Goal: Task Accomplishment & Management: Use online tool/utility

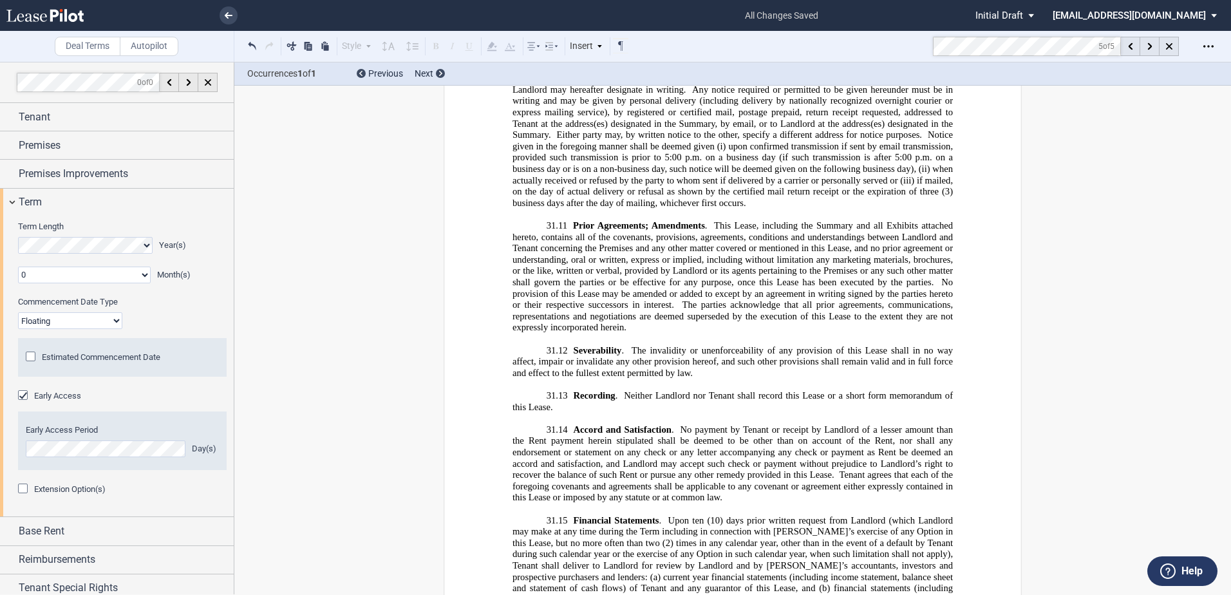
scroll to position [65, 0]
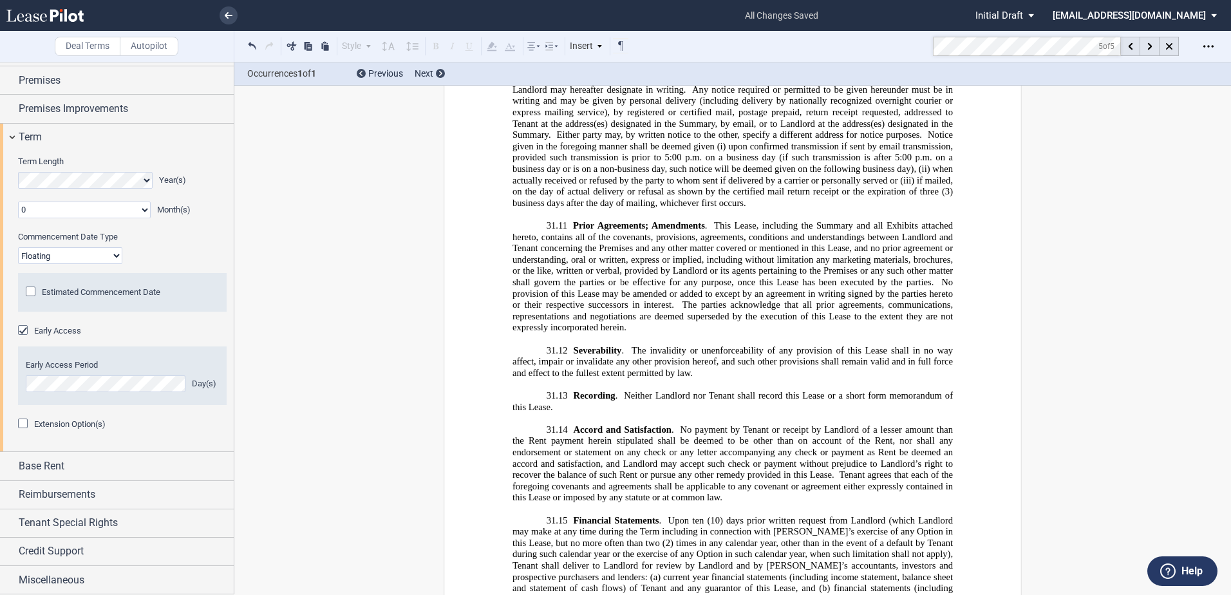
click at [910, 48] on md-toolbar "Deal Terms Autopilot Style ARTICLE 1 1.1 Section (a) Subsection 1 a. Subsection…" at bounding box center [615, 47] width 1231 height 32
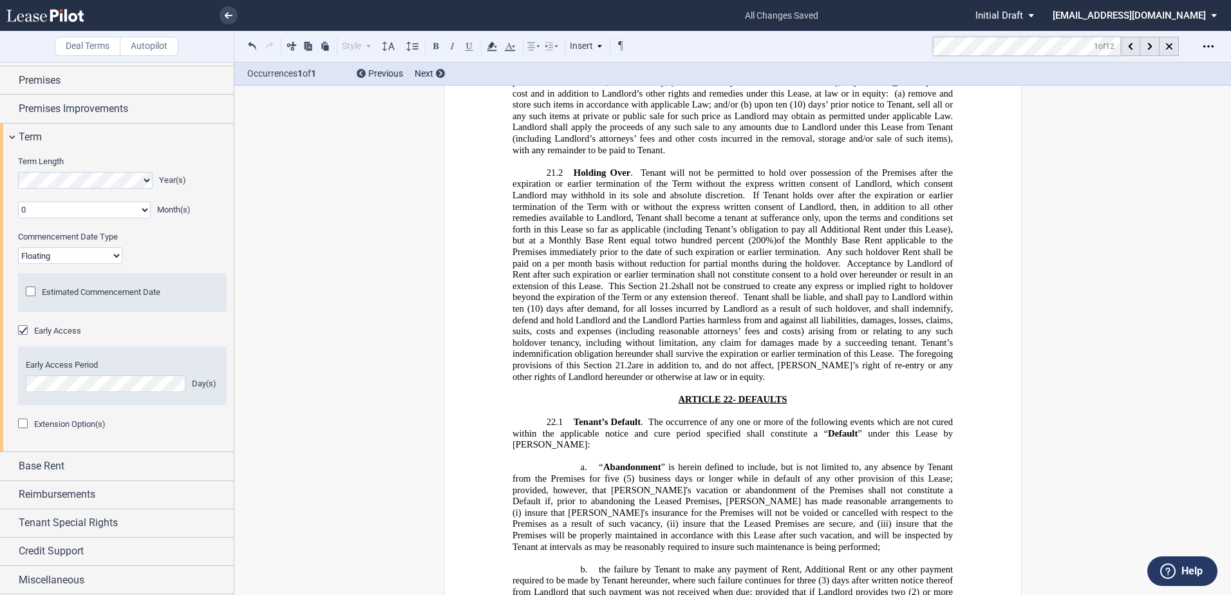
scroll to position [5389, 0]
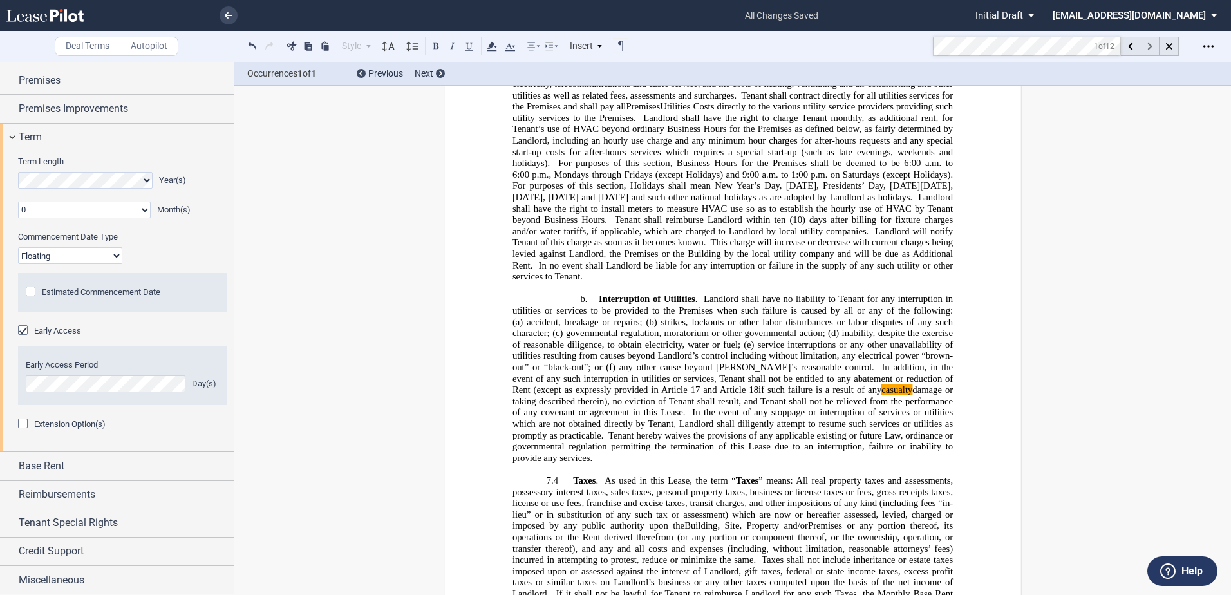
click at [1146, 51] on div at bounding box center [1149, 46] width 19 height 19
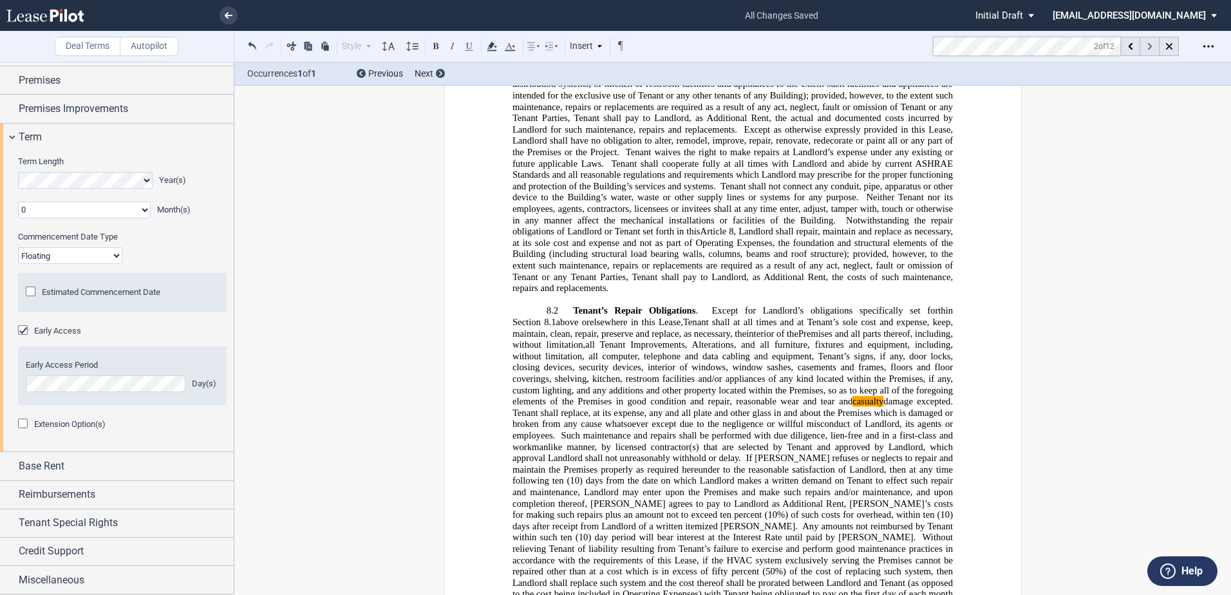
click at [1146, 51] on div at bounding box center [1149, 46] width 19 height 19
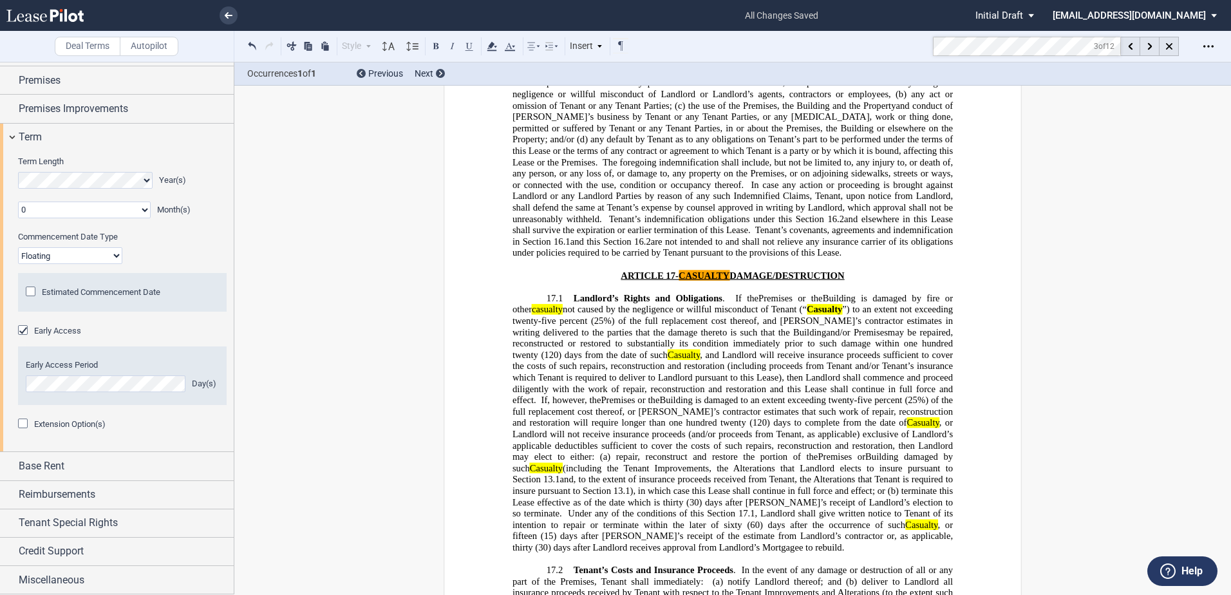
scroll to position [11993, 0]
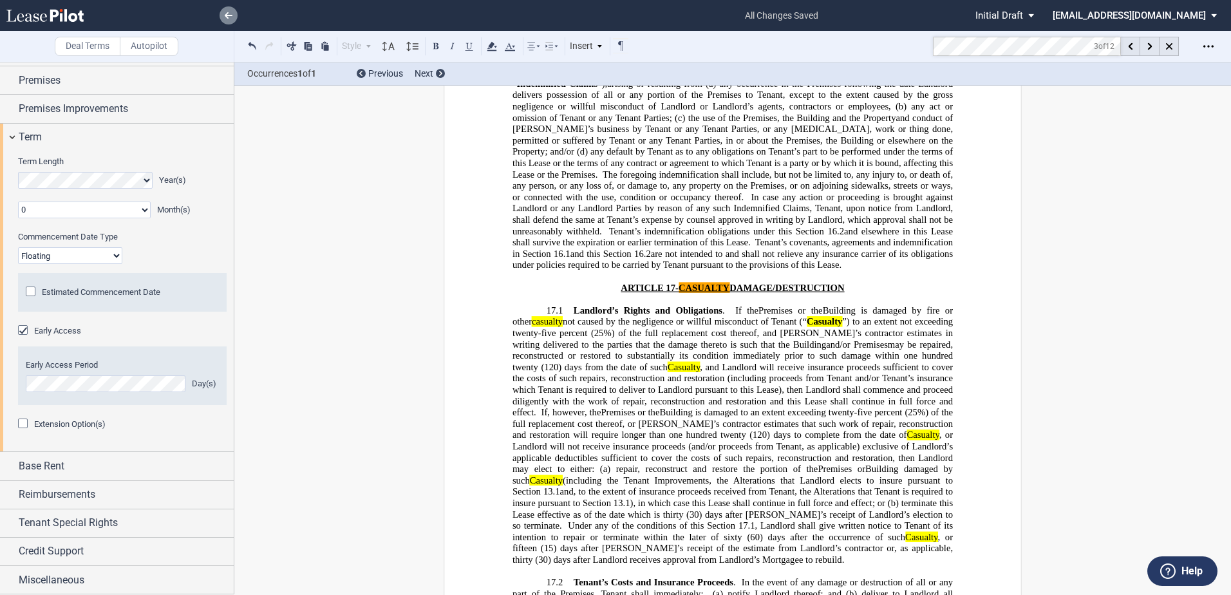
click at [229, 17] on icon at bounding box center [229, 15] width 8 height 6
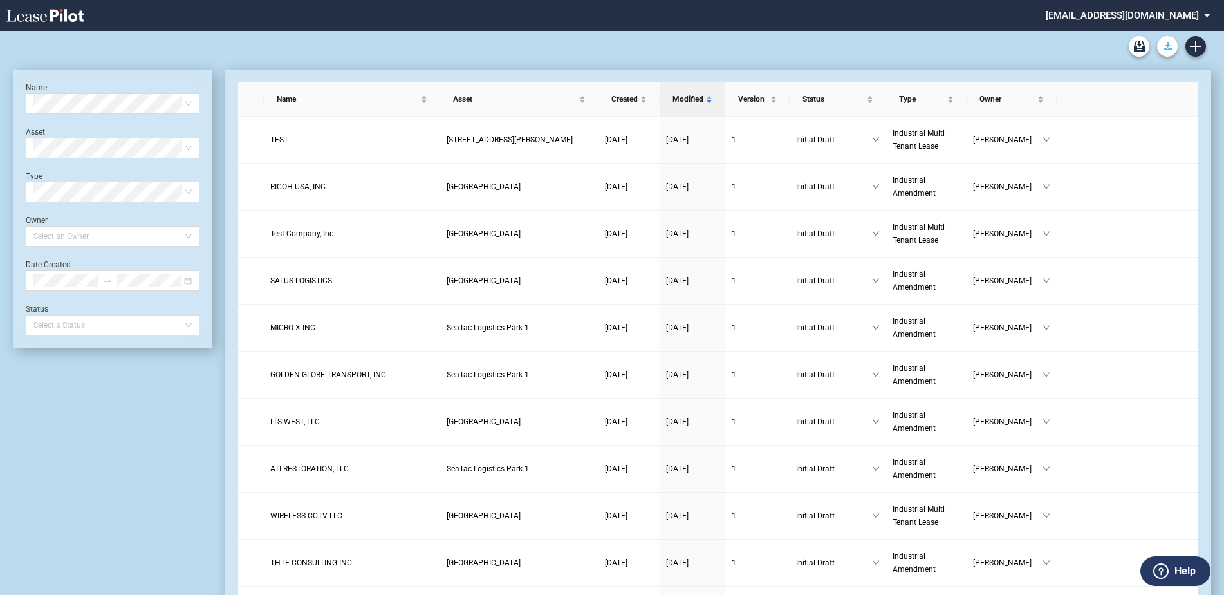
click at [1162, 42] on button "Download Blank Form" at bounding box center [1167, 46] width 21 height 21
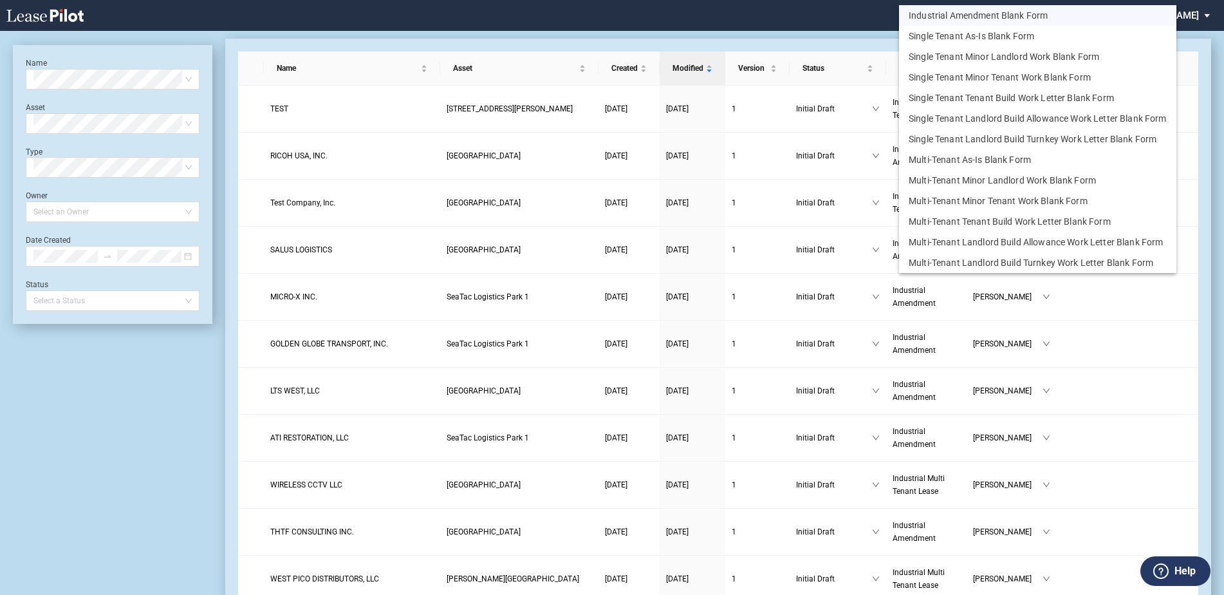
click at [984, 19] on button "Industrial Amendment Blank Form" at bounding box center [1037, 15] width 277 height 21
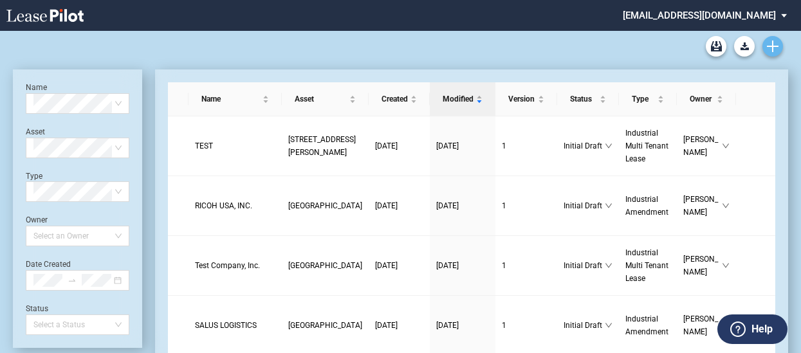
click at [772, 39] on link "Create new document" at bounding box center [773, 46] width 21 height 21
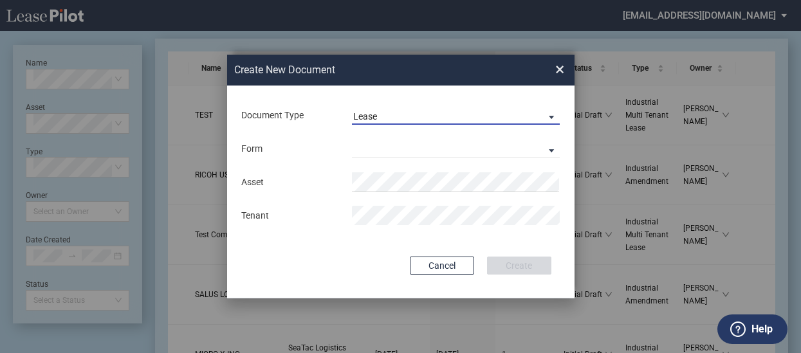
click at [384, 122] on span "Lease" at bounding box center [445, 117] width 185 height 13
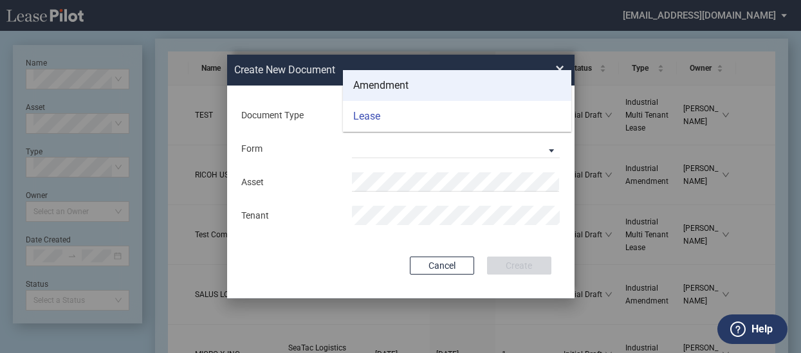
click at [371, 87] on div "Amendment" at bounding box center [380, 86] width 55 height 14
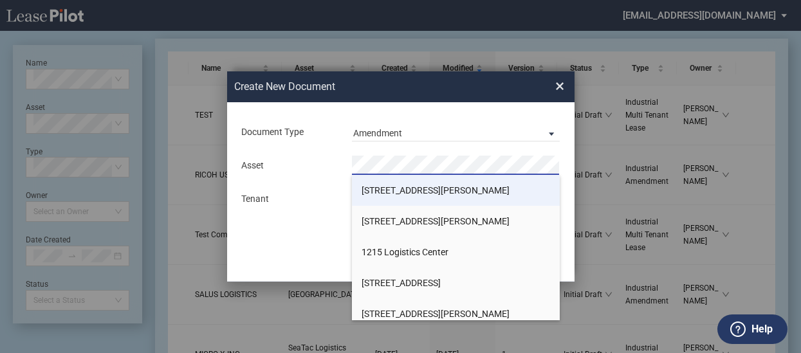
click at [377, 183] on li "[STREET_ADDRESS][PERSON_NAME]" at bounding box center [456, 190] width 208 height 31
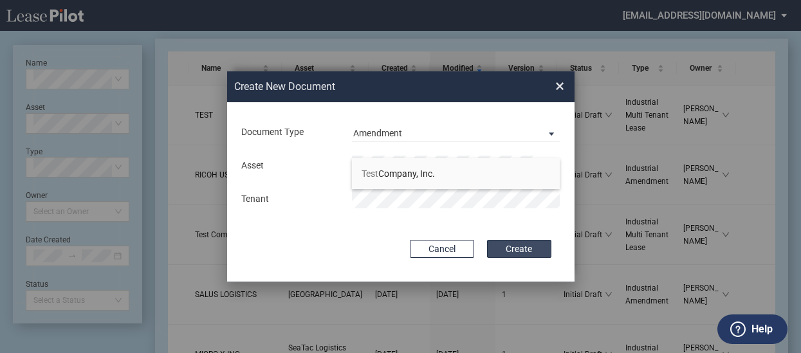
click at [510, 248] on button "Create" at bounding box center [519, 249] width 64 height 18
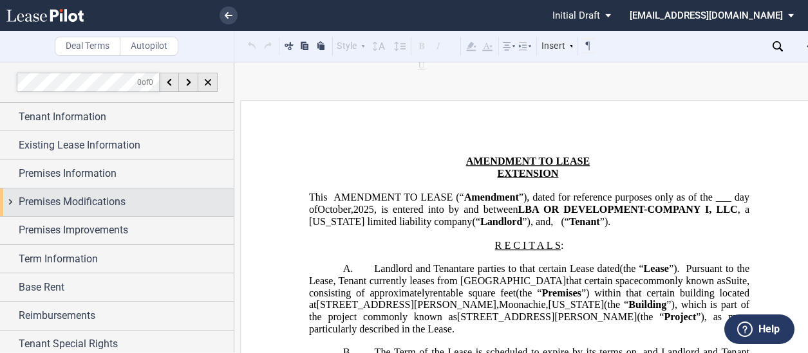
click at [91, 195] on span "Premises Modifications" at bounding box center [72, 201] width 107 height 15
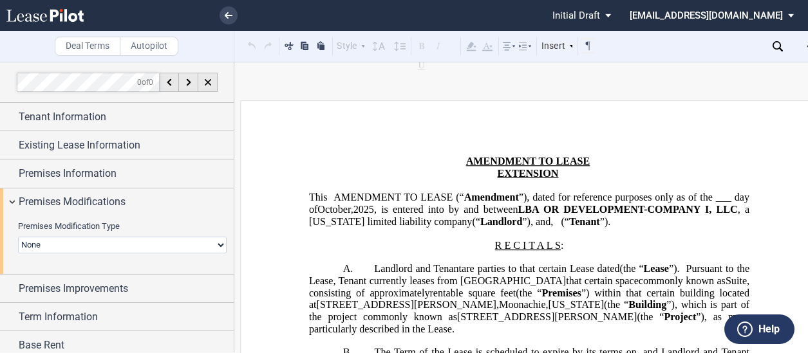
click at [87, 239] on select "None Expansion Relocation Reduction Termination" at bounding box center [122, 245] width 209 height 17
select select "relocation"
click at [18, 237] on select "None Expansion Relocation Reduction Termination" at bounding box center [122, 245] width 209 height 17
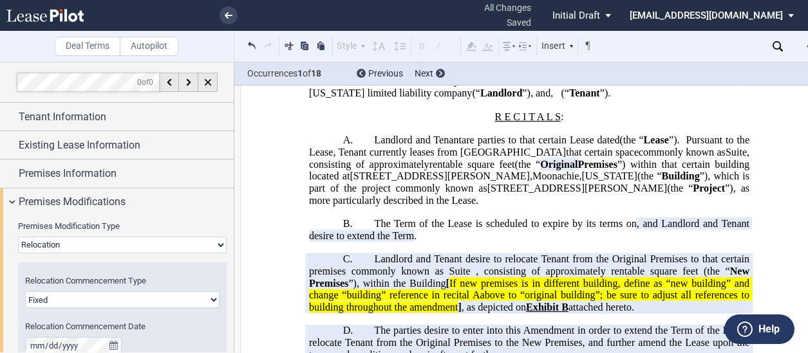
scroll to position [193, 0]
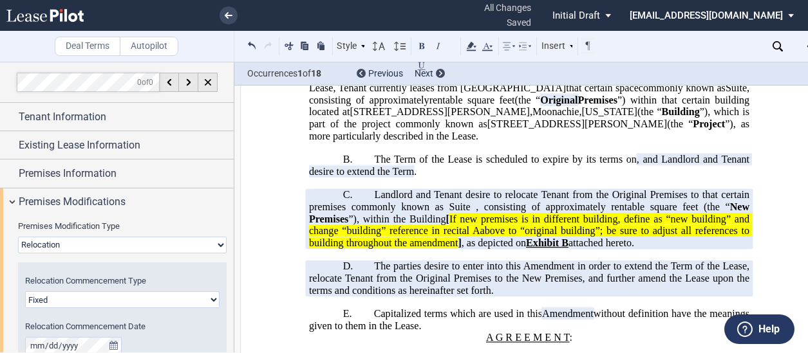
drag, startPoint x: 371, startPoint y: 210, endPoint x: 647, endPoint y: 252, distance: 279.3
click at [647, 249] on p "C. Landlord and Tenant desire to relocate Tenant from the Original Premises to …" at bounding box center [529, 219] width 440 height 60
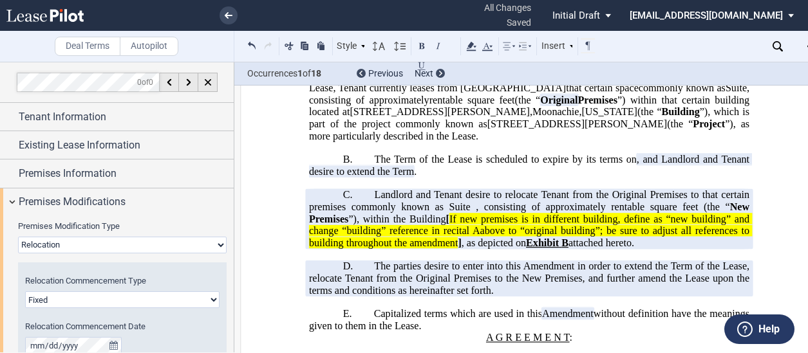
drag, startPoint x: 610, startPoint y: 293, endPoint x: 514, endPoint y: 303, distance: 95.8
click at [610, 293] on span "The parties desire to enter into this Amendment in order to extend the Term of …" at bounding box center [530, 278] width 443 height 35
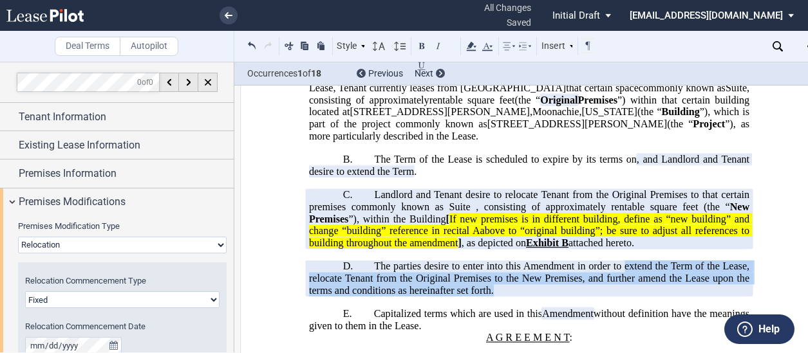
drag, startPoint x: 494, startPoint y: 303, endPoint x: 622, endPoint y: 276, distance: 130.9
click at [622, 276] on p "D. The parties desire to enter into this Amendment in order to extend the Term …" at bounding box center [529, 279] width 440 height 36
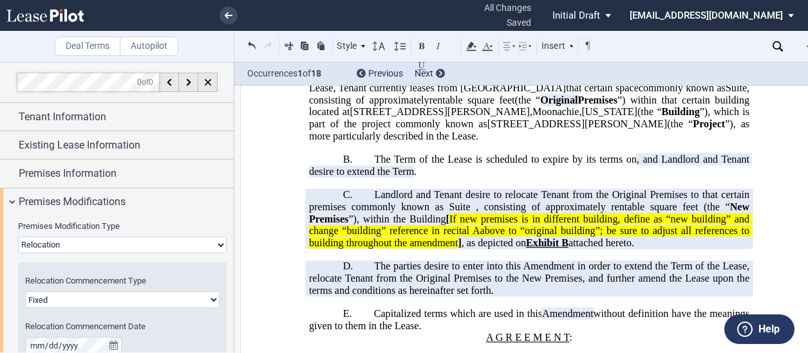
drag, startPoint x: 622, startPoint y: 276, endPoint x: 630, endPoint y: 277, distance: 8.5
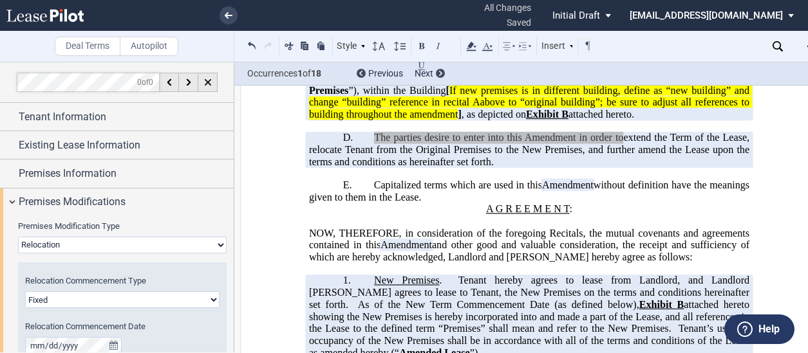
scroll to position [386, 0]
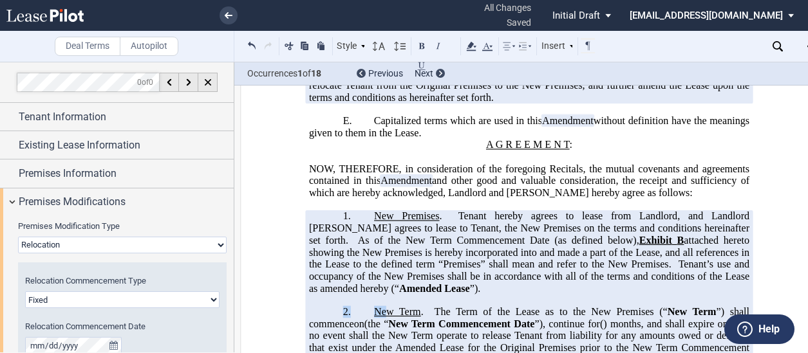
drag, startPoint x: 384, startPoint y: 313, endPoint x: 371, endPoint y: 304, distance: 15.2
click at [378, 304] on div "!!SET_LEVEL_1!! !!AMD_LEVEL_2!! 1. New Premises . Tenant hereby agrees to lease…" at bounding box center [529, 324] width 440 height 228
drag, startPoint x: 371, startPoint y: 304, endPoint x: 346, endPoint y: 303, distance: 25.1
click at [342, 295] on p "1. New Premises . Tenant hereby agrees to lease from Landlord, and Landlord her…" at bounding box center [529, 252] width 440 height 84
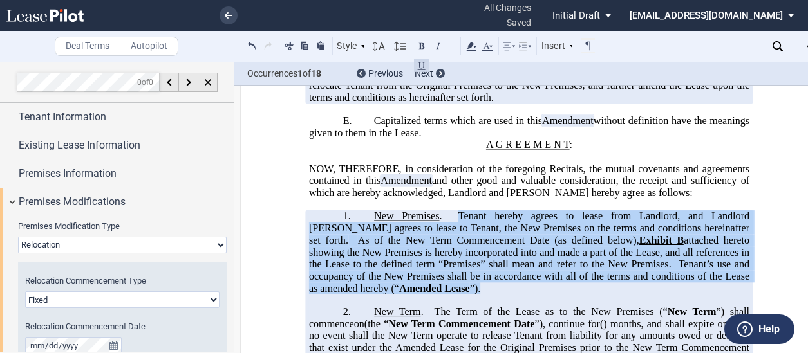
drag, startPoint x: 347, startPoint y: 303, endPoint x: 440, endPoint y: 230, distance: 118.3
click at [440, 230] on p "1. New Premises . Tenant hereby agrees to lease from Landlord, and Landlord her…" at bounding box center [529, 252] width 440 height 84
drag, startPoint x: 440, startPoint y: 230, endPoint x: 450, endPoint y: 240, distance: 14.1
copy span "Tenant hereby agrees to lease from Landlord, and Landlord hereby agrees to leas…"
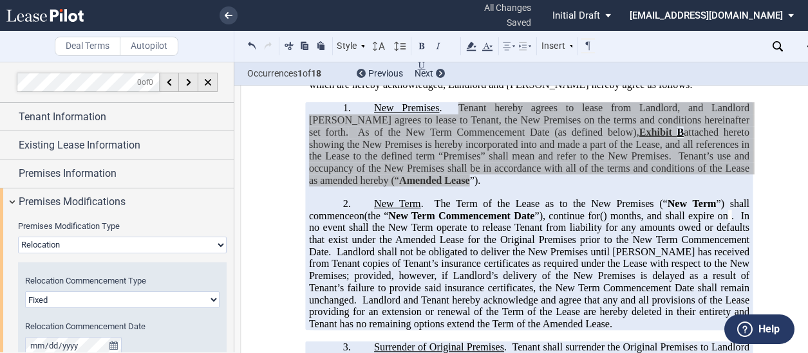
scroll to position [515, 0]
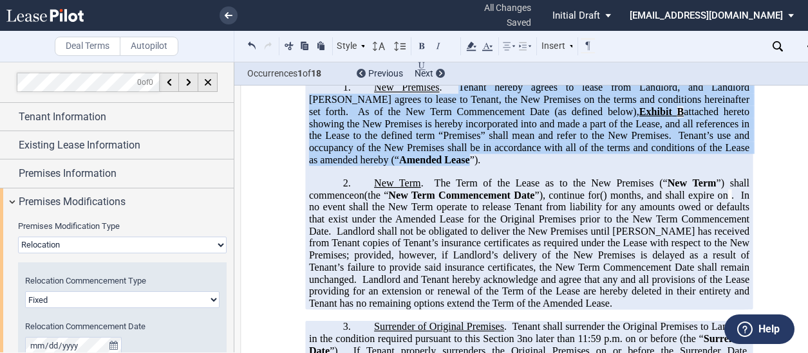
drag, startPoint x: 430, startPoint y: 201, endPoint x: 427, endPoint y: 191, distance: 10.8
click at [430, 201] on p "2. New Term . The Term of the Lease as to the New Premises (“ New Term ”) shall…" at bounding box center [529, 244] width 440 height 133
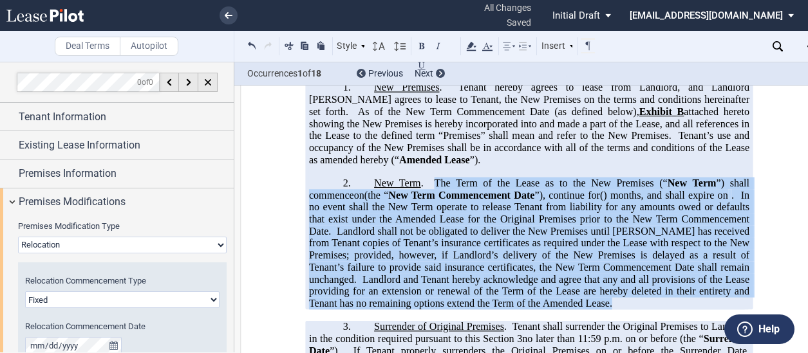
drag, startPoint x: 433, startPoint y: 194, endPoint x: 661, endPoint y: 321, distance: 260.8
click at [661, 310] on p "2. New Term . The Term of the Lease as to the New Premises (“ New Term ”) shall…" at bounding box center [529, 244] width 440 height 133
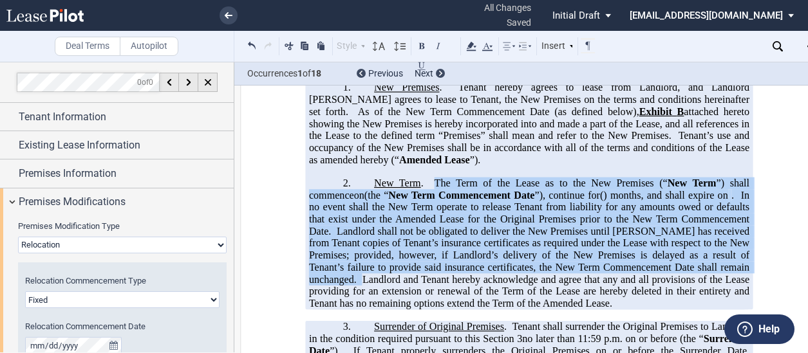
drag, startPoint x: 770, startPoint y: 259, endPoint x: 634, endPoint y: 265, distance: 136.0
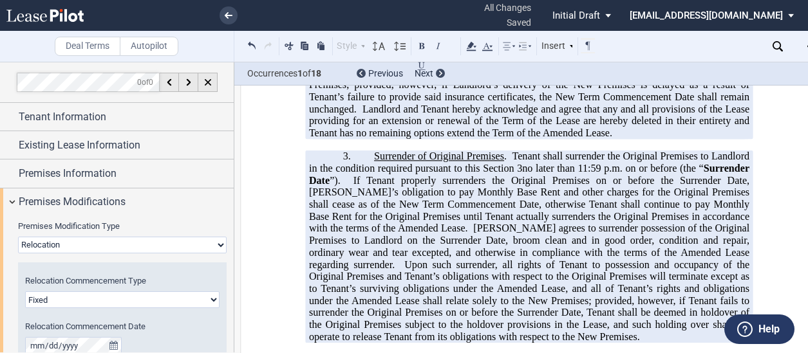
scroll to position [708, 0]
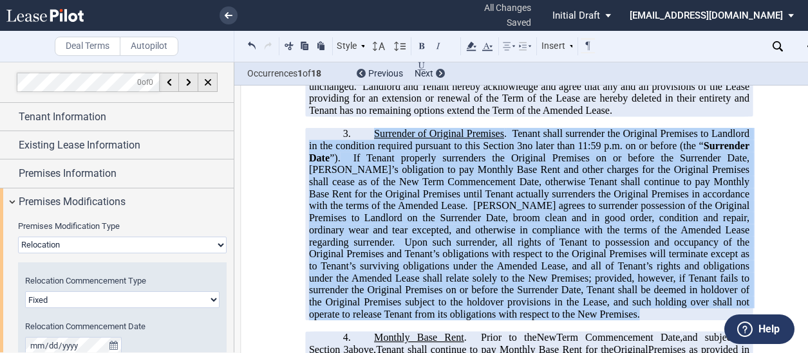
drag, startPoint x: 370, startPoint y: 149, endPoint x: 534, endPoint y: 329, distance: 242.8
click at [534, 321] on p "3. Surrender of Original Premises . Tenant shall surrender the Original Premise…" at bounding box center [529, 224] width 440 height 192
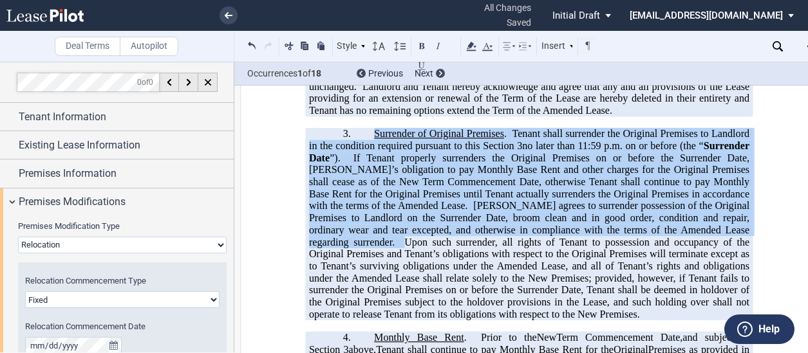
click at [534, 321] on p "3. Surrender of Original Premises . Tenant shall surrender the Original Premise…" at bounding box center [529, 224] width 440 height 192
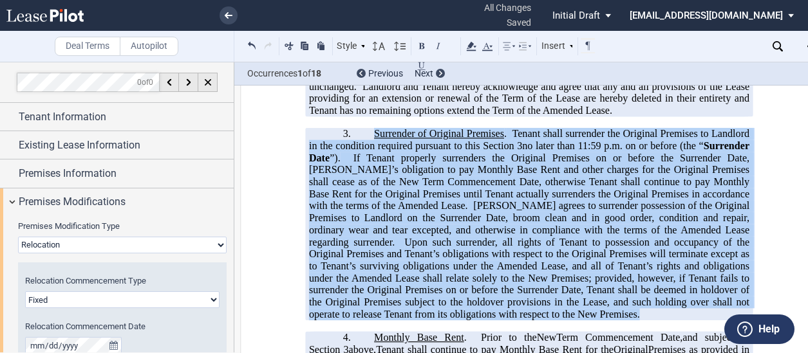
drag, startPoint x: 534, startPoint y: 327, endPoint x: 369, endPoint y: 147, distance: 244.6
click at [369, 147] on p "3. Surrender of Original Premises . Tenant shall surrender the Original Premise…" at bounding box center [529, 224] width 440 height 192
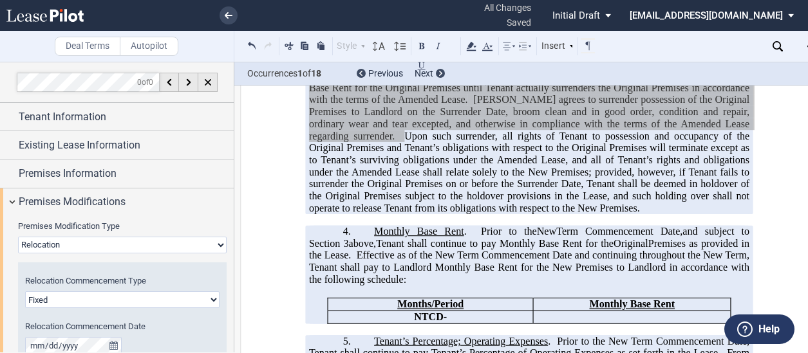
scroll to position [837, 0]
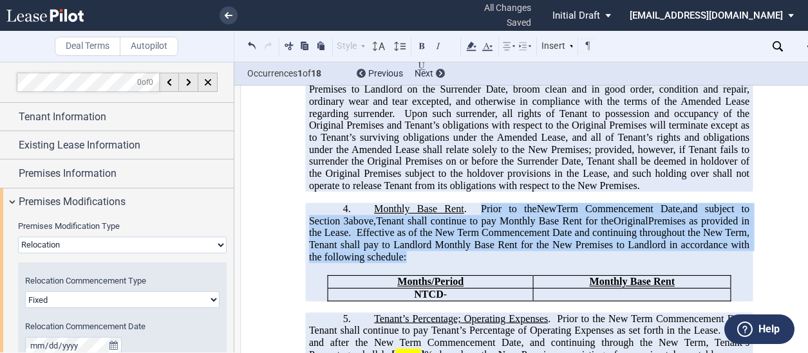
drag, startPoint x: 472, startPoint y: 221, endPoint x: 404, endPoint y: 271, distance: 83.8
click at [404, 264] on p "4. Monthly Base Rent . Prior to the New Extended Term Commencement Date, and su…" at bounding box center [529, 233] width 440 height 61
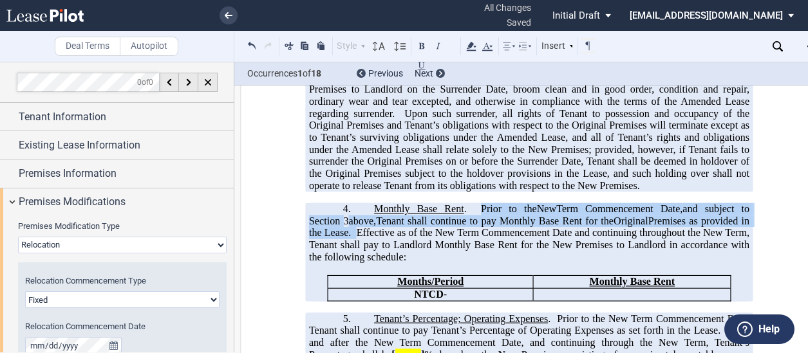
click at [724, 227] on span "and subject to Section" at bounding box center [530, 214] width 443 height 23
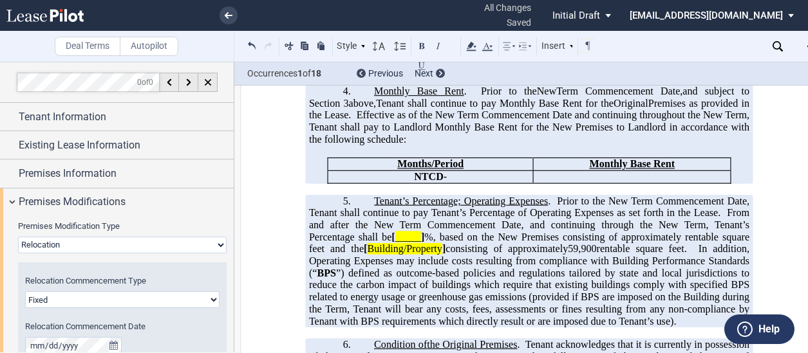
scroll to position [965, 0]
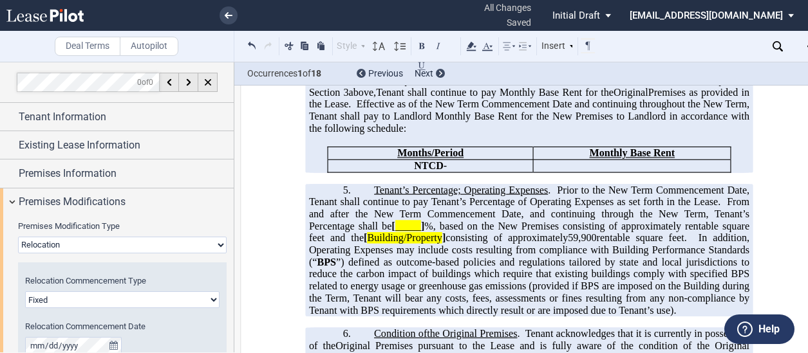
drag, startPoint x: 554, startPoint y: 202, endPoint x: 729, endPoint y: 250, distance: 181.4
click at [729, 250] on p "5. Tenant’s Percentage; Operating Expenses . Prior to the Expansion Space Comme…" at bounding box center [529, 250] width 440 height 133
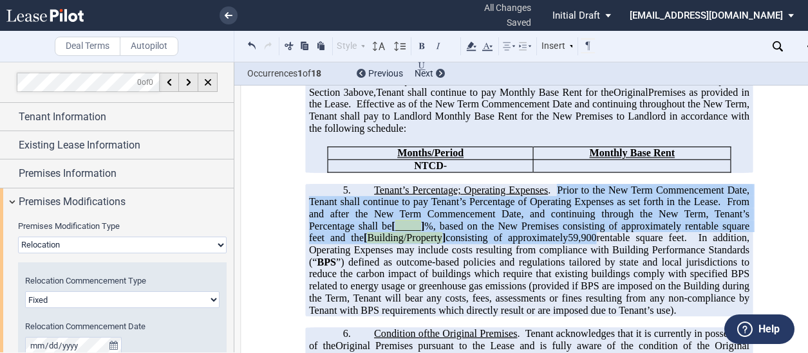
drag, startPoint x: 774, startPoint y: 158, endPoint x: 617, endPoint y: 225, distance: 171.3
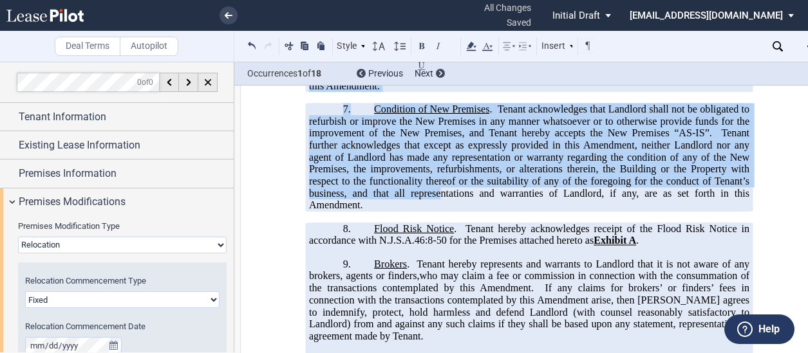
scroll to position [1352, 0]
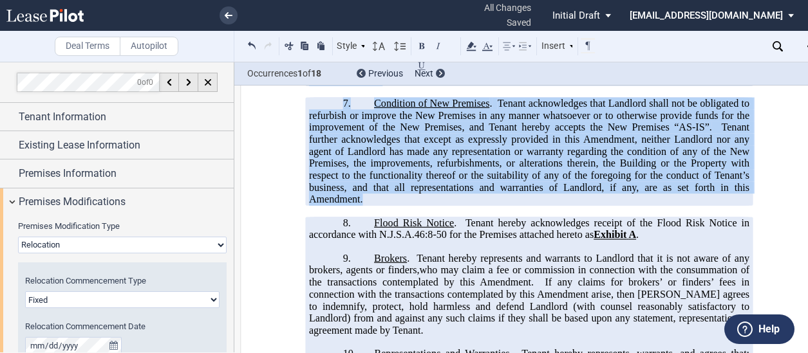
drag, startPoint x: 370, startPoint y: 154, endPoint x: 401, endPoint y: 210, distance: 64.0
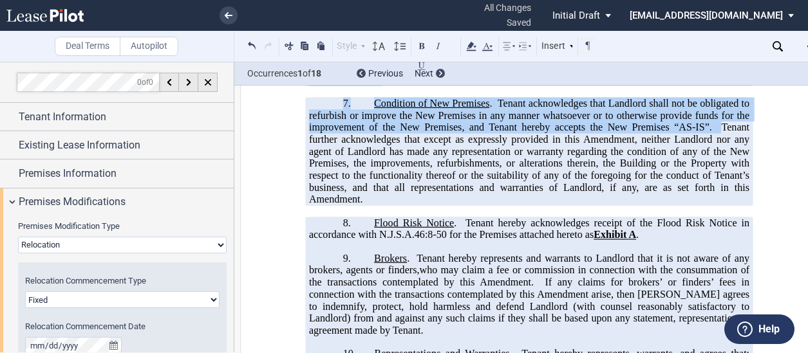
drag, startPoint x: 401, startPoint y: 210, endPoint x: 388, endPoint y: 177, distance: 35.3
copy div "Condition of the Current Premises the Original Premises the Premises the Retain…"
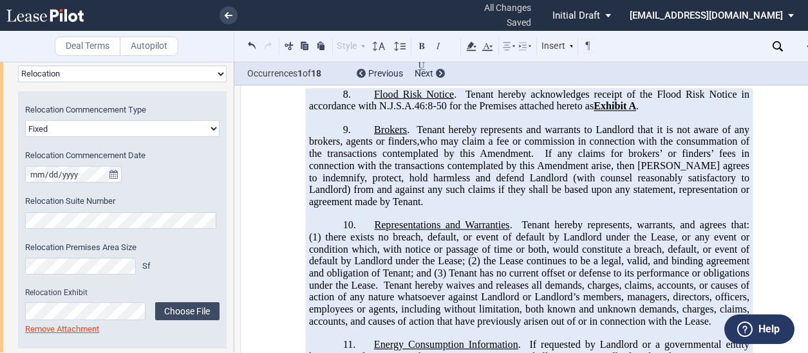
scroll to position [322, 0]
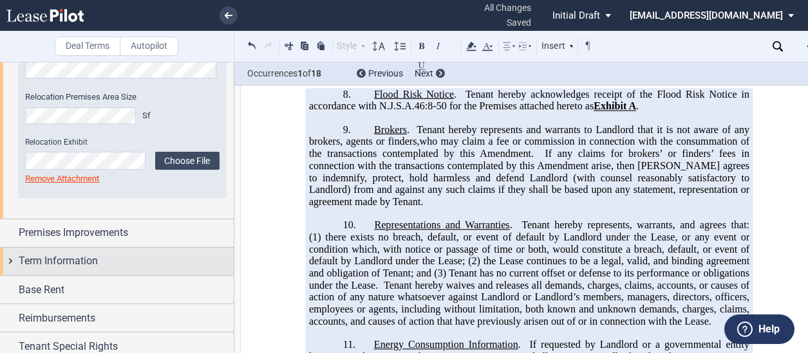
click at [88, 265] on span "Term Information" at bounding box center [58, 261] width 79 height 15
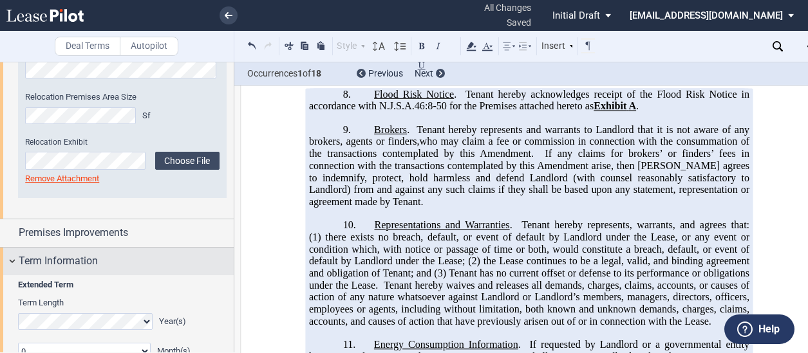
scroll to position [515, 0]
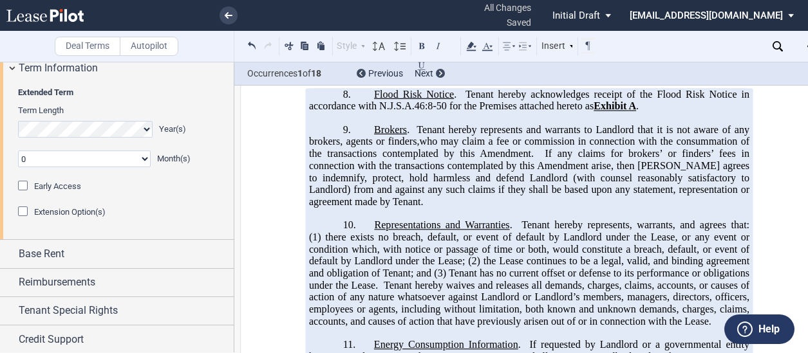
drag, startPoint x: 64, startPoint y: 212, endPoint x: 64, endPoint y: 256, distance: 44.4
click at [64, 211] on span "Extension Option(s)" at bounding box center [69, 212] width 71 height 10
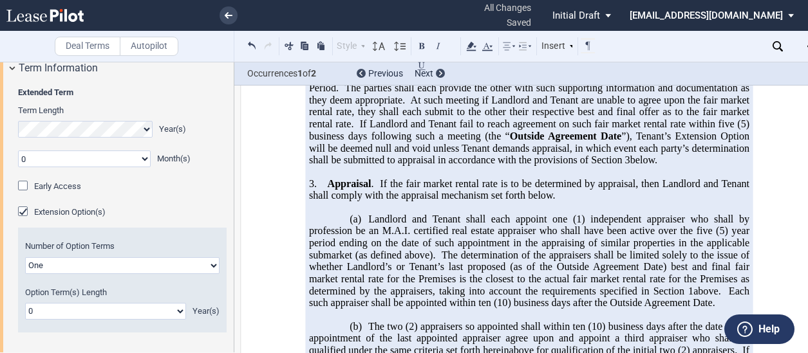
scroll to position [4709, 0]
